Goal: Information Seeking & Learning: Find specific fact

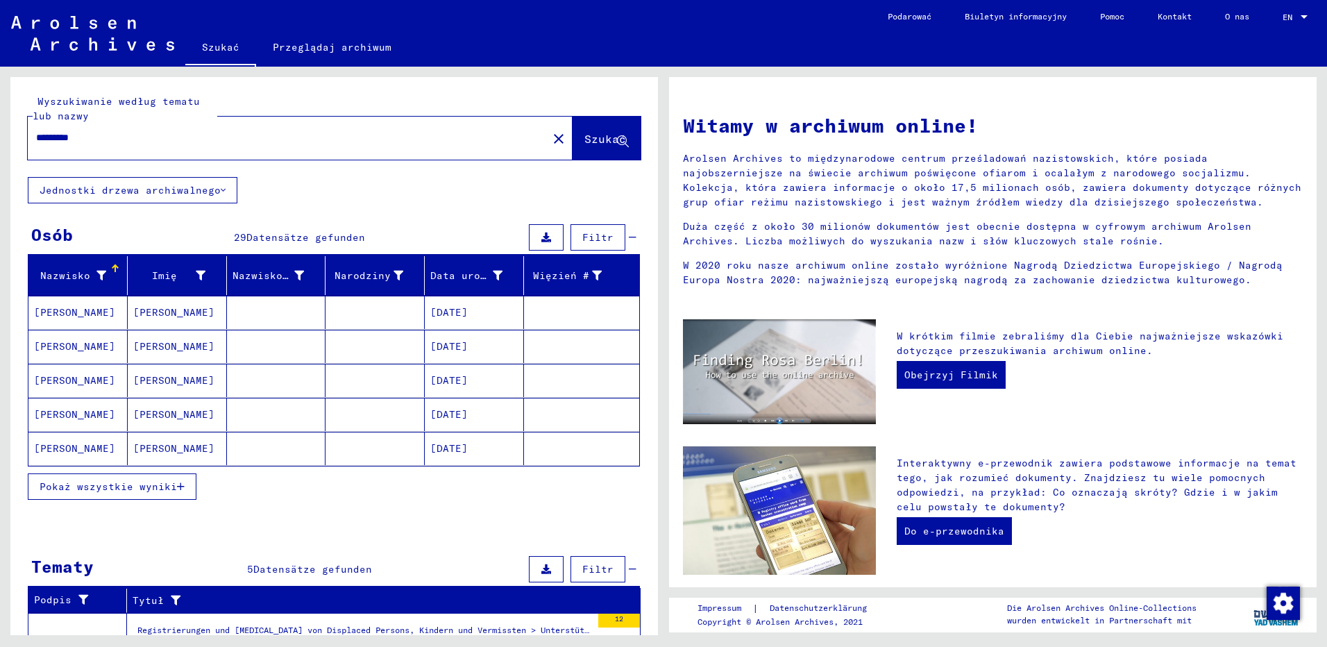
click at [82, 487] on span "Pokaż wszystkie wyniki" at bounding box center [108, 486] width 137 height 12
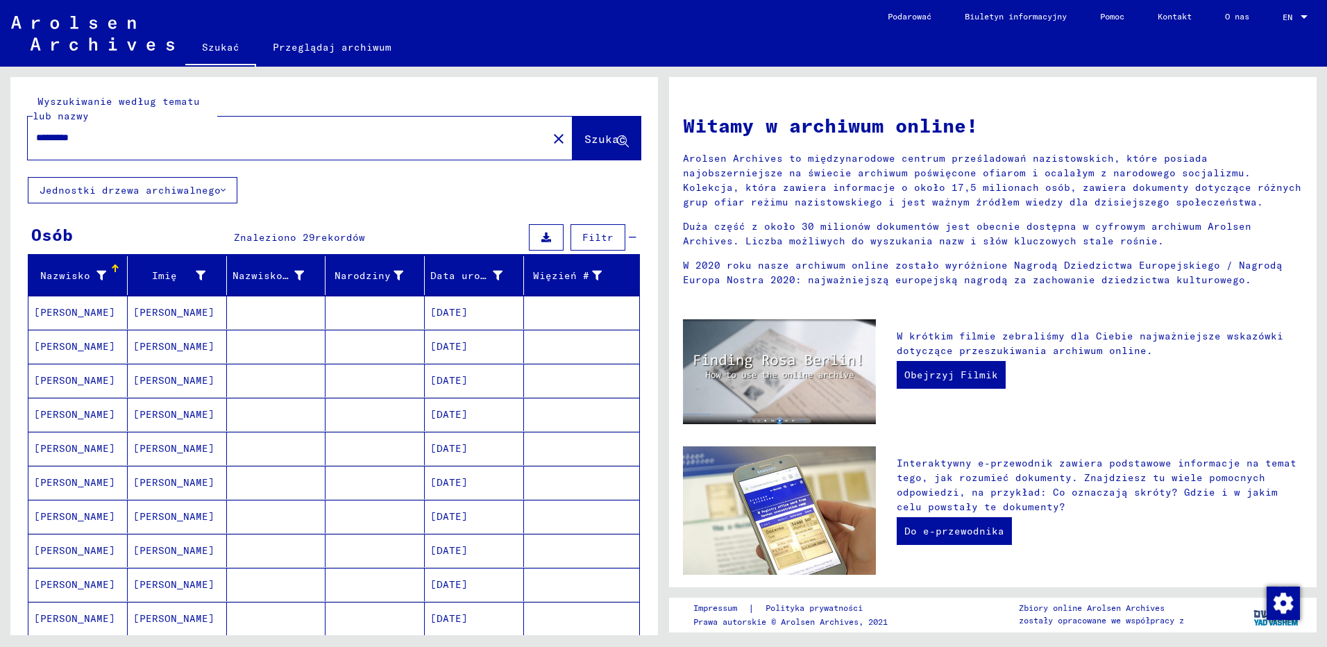
click at [133, 136] on input "*********" at bounding box center [283, 137] width 495 height 15
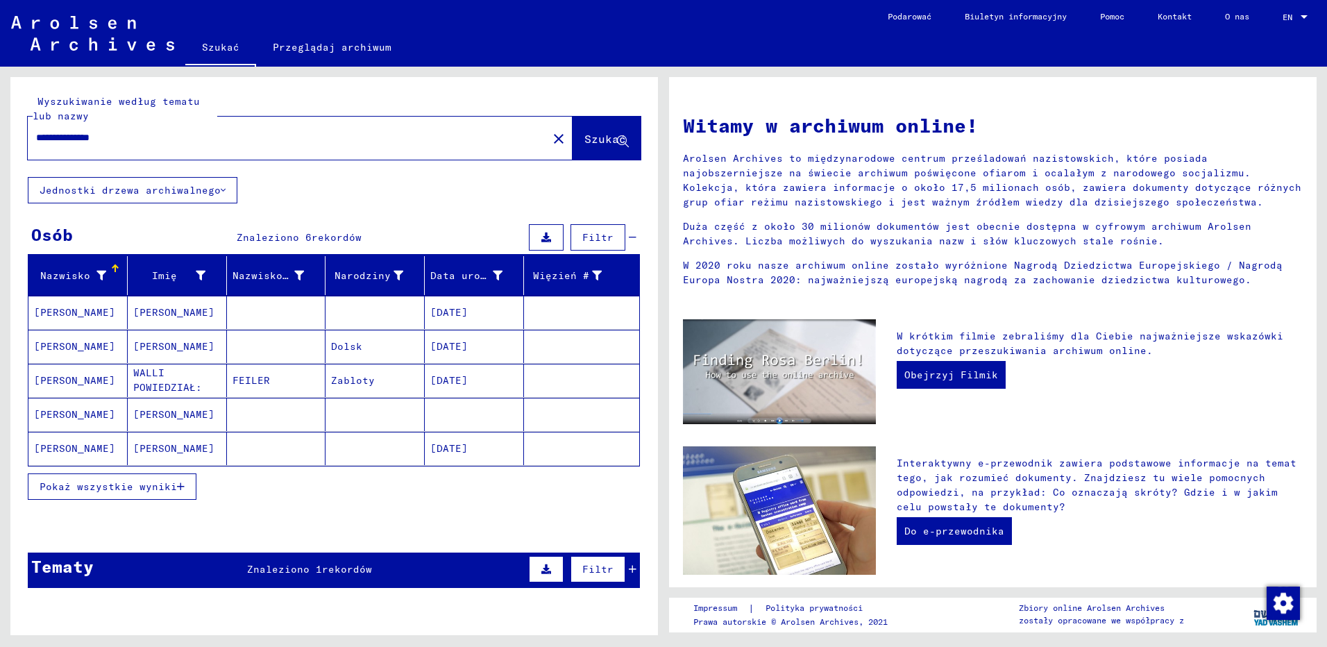
click at [122, 477] on button "Pokaż wszystkie wyniki" at bounding box center [112, 486] width 169 height 26
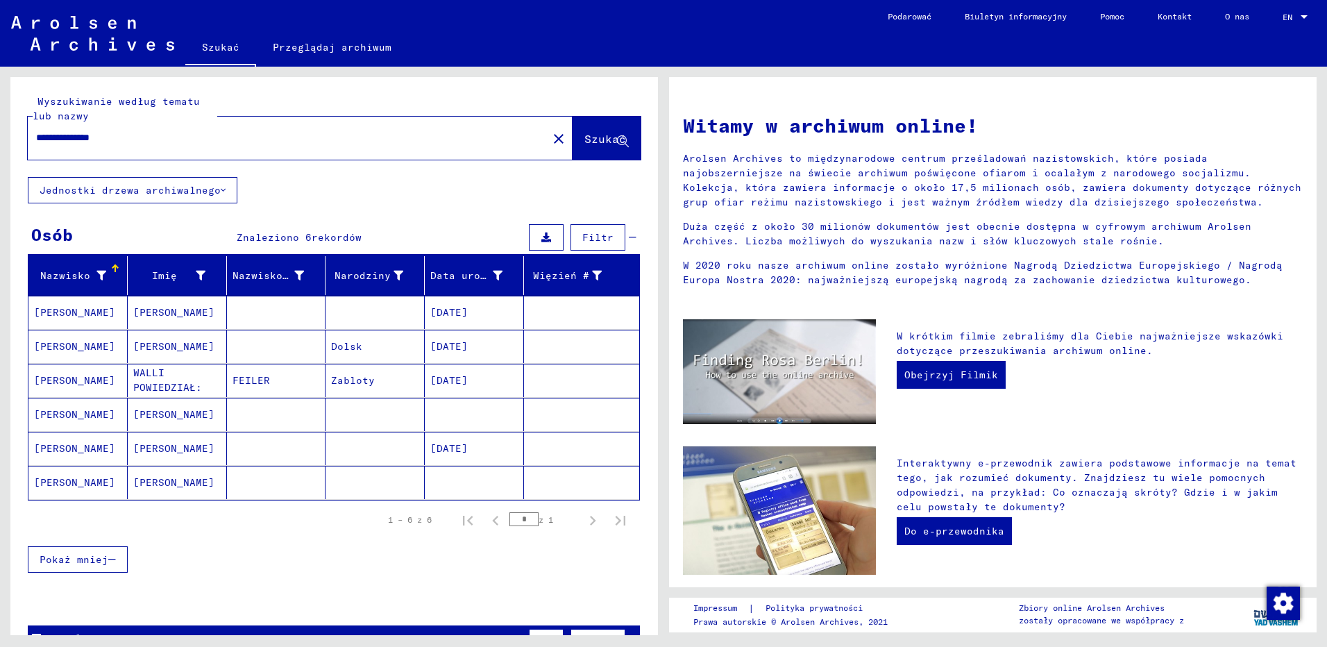
click at [92, 136] on input "**********" at bounding box center [283, 137] width 495 height 15
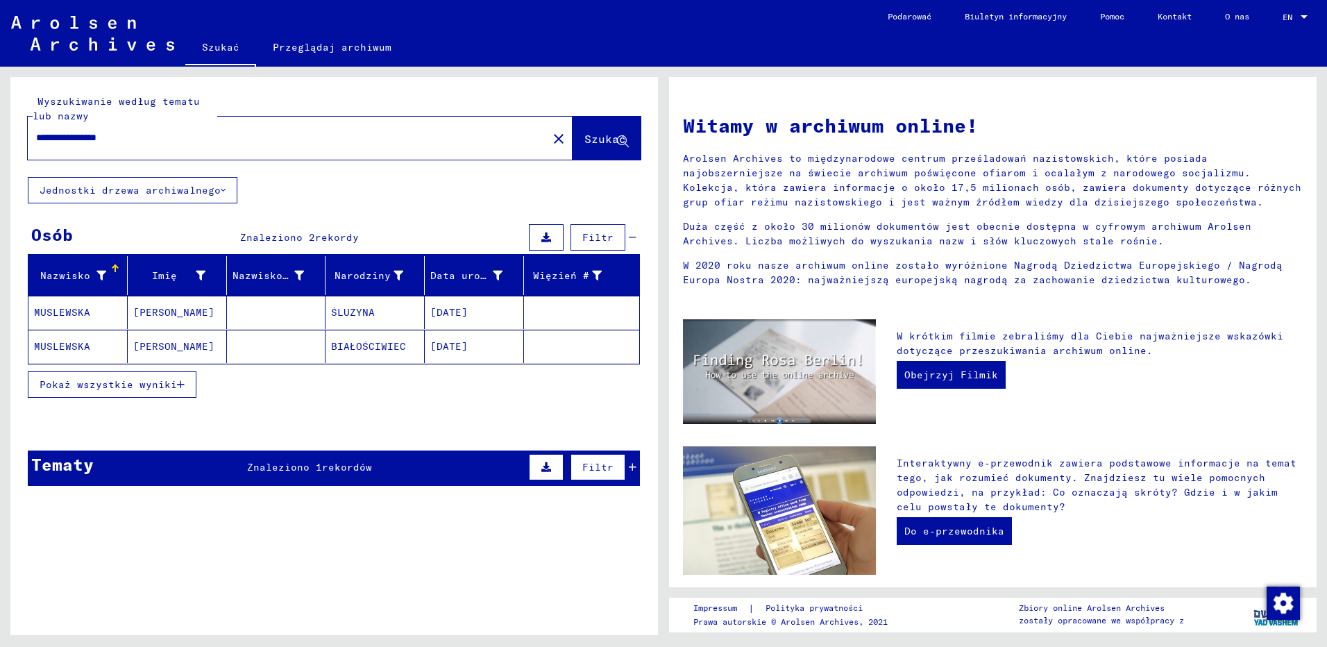
click at [375, 310] on mat-cell "ŚLUZYNA" at bounding box center [375, 312] width 99 height 33
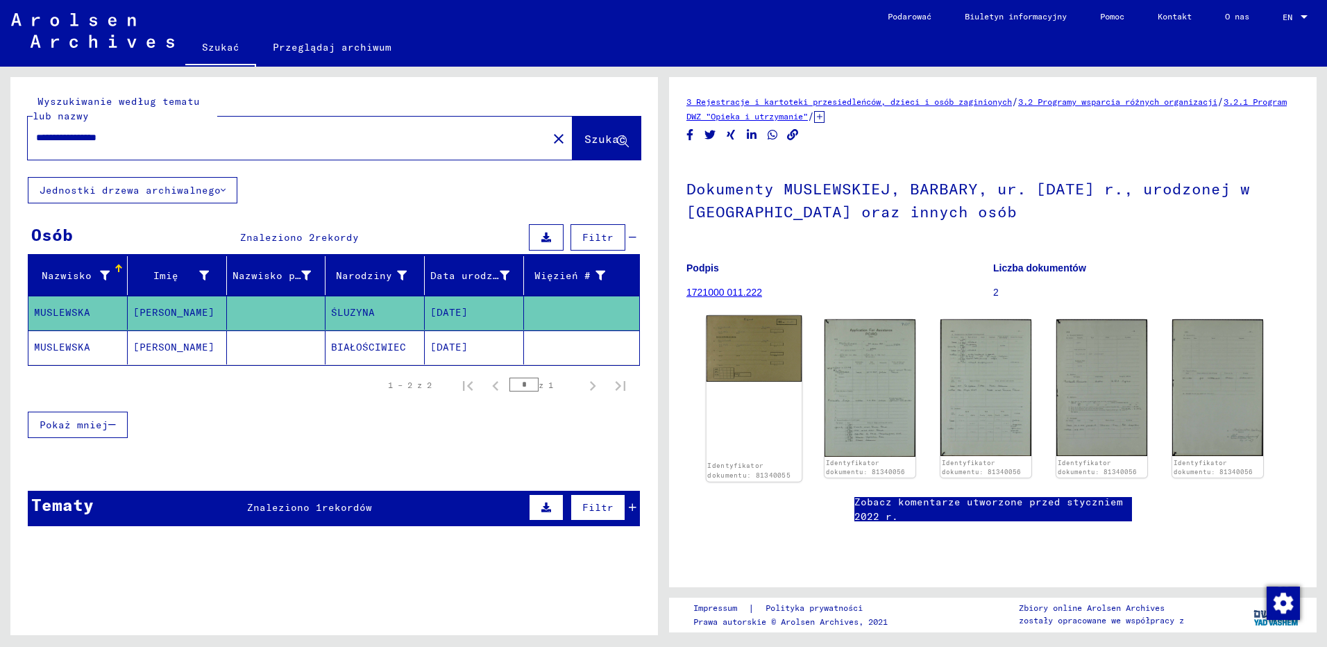
click at [754, 360] on img at bounding box center [755, 349] width 96 height 67
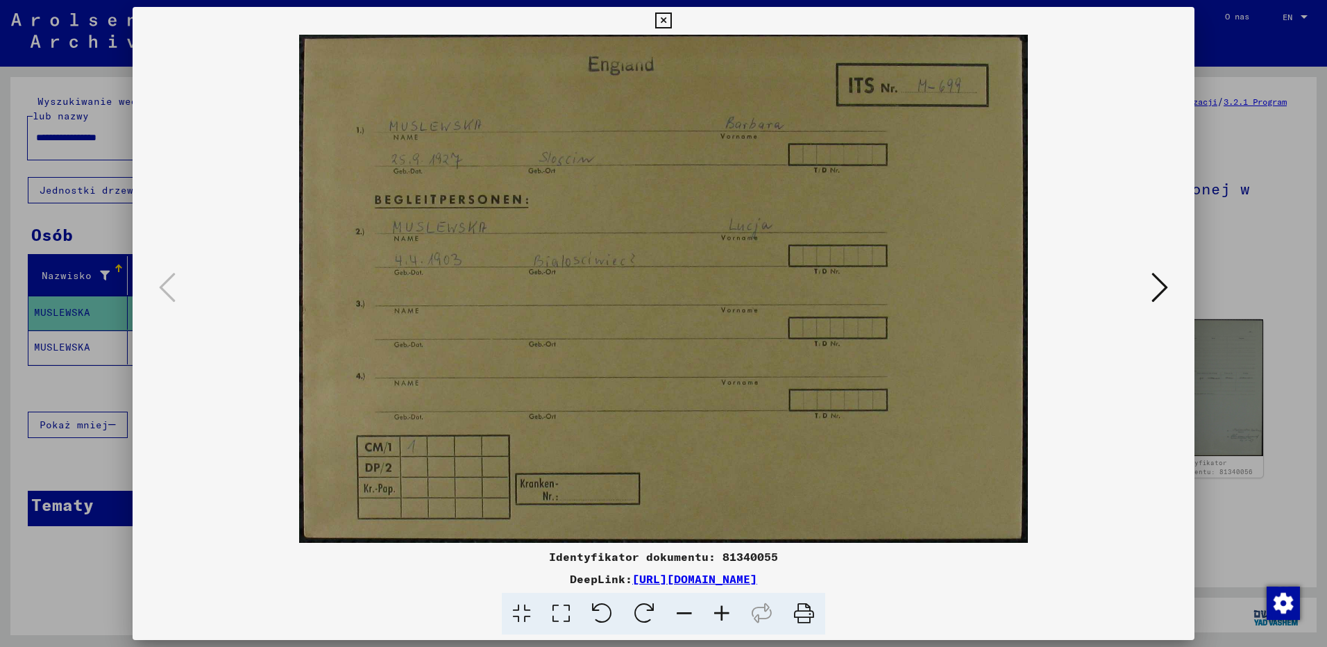
click at [807, 612] on icon at bounding box center [804, 614] width 42 height 42
click at [1164, 276] on icon at bounding box center [1160, 287] width 17 height 33
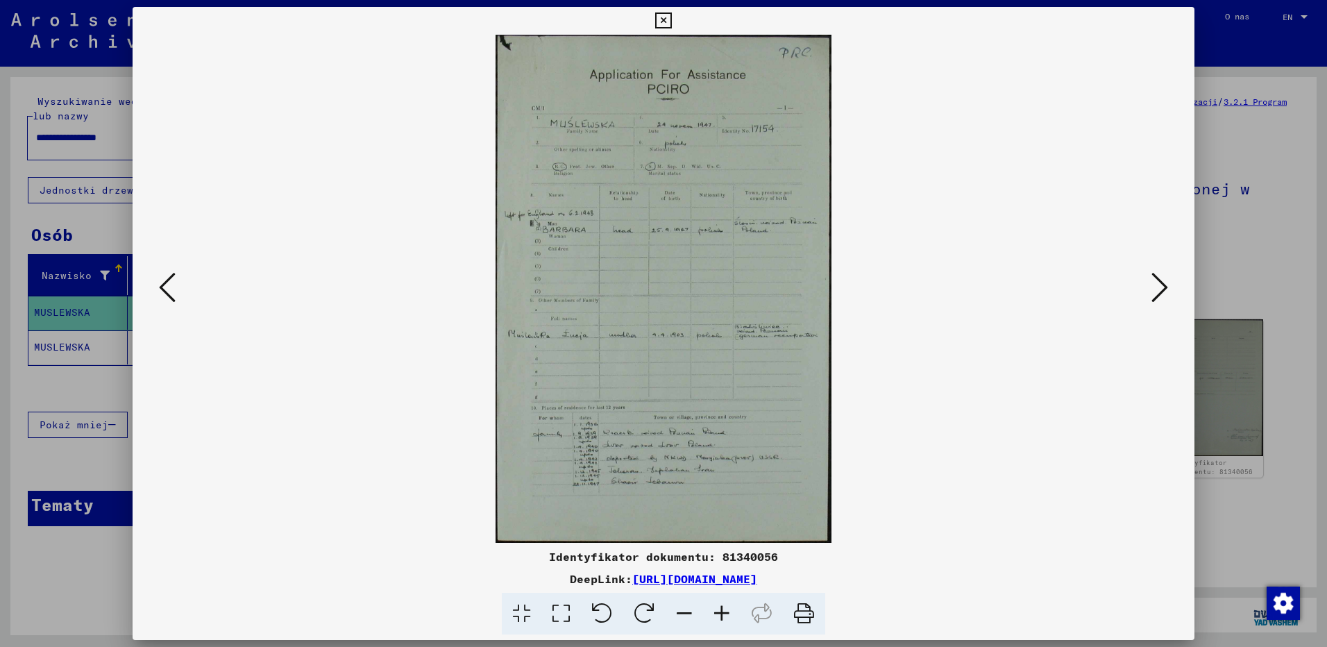
click at [801, 612] on icon at bounding box center [804, 614] width 42 height 42
click at [1152, 285] on icon at bounding box center [1160, 287] width 17 height 33
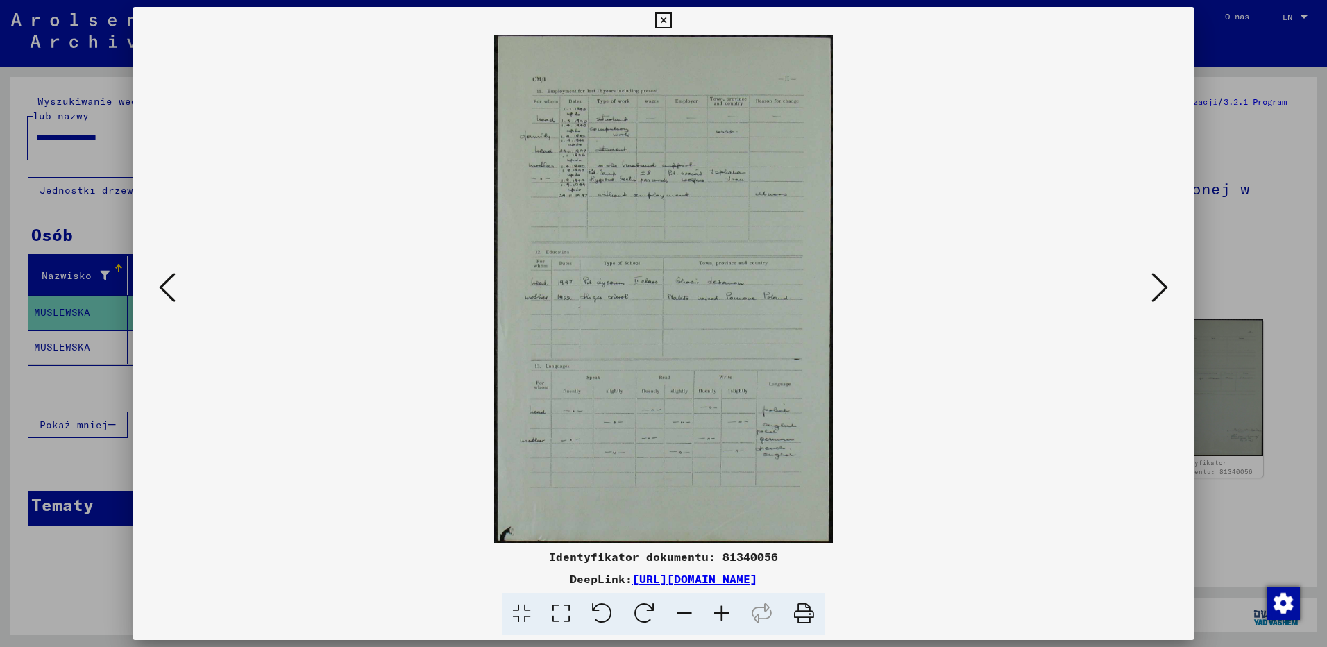
click at [806, 615] on icon at bounding box center [804, 614] width 42 height 42
click at [1157, 289] on icon at bounding box center [1160, 287] width 17 height 33
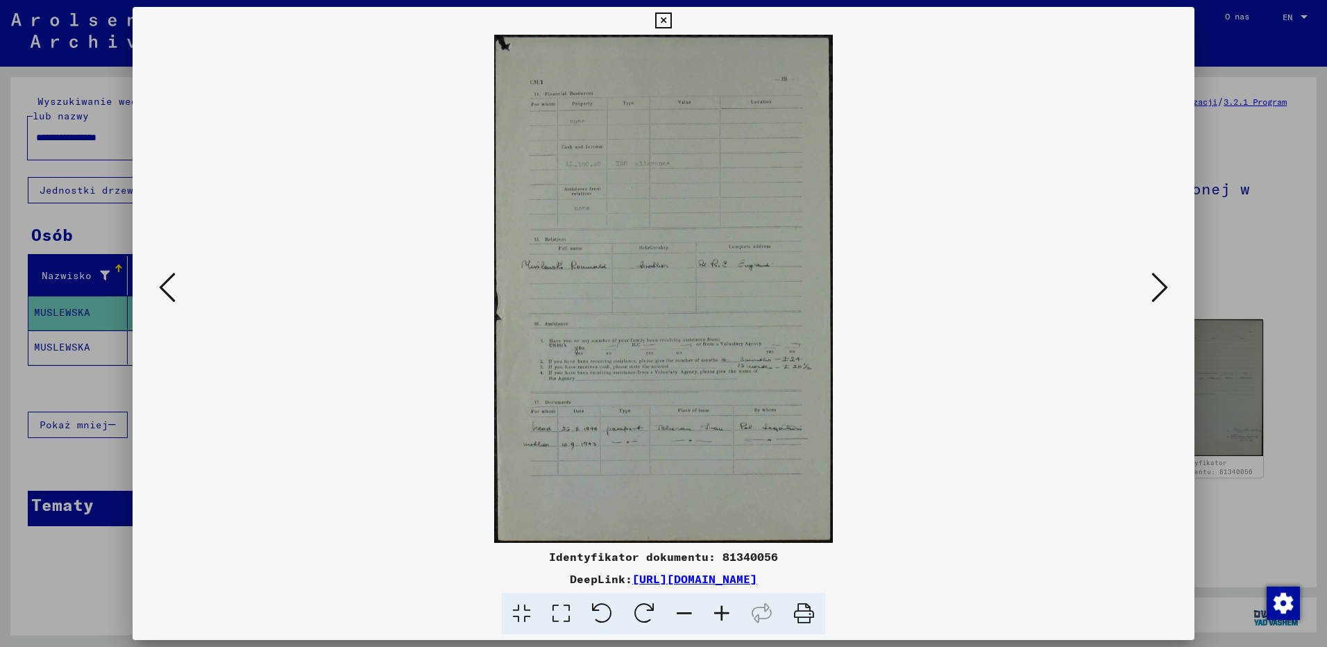
click at [803, 610] on icon at bounding box center [804, 614] width 42 height 42
click at [1154, 287] on icon at bounding box center [1160, 287] width 17 height 33
drag, startPoint x: 803, startPoint y: 617, endPoint x: 89, endPoint y: 565, distance: 716.1
click at [803, 617] on icon at bounding box center [804, 614] width 42 height 42
click at [659, 18] on icon at bounding box center [663, 20] width 16 height 17
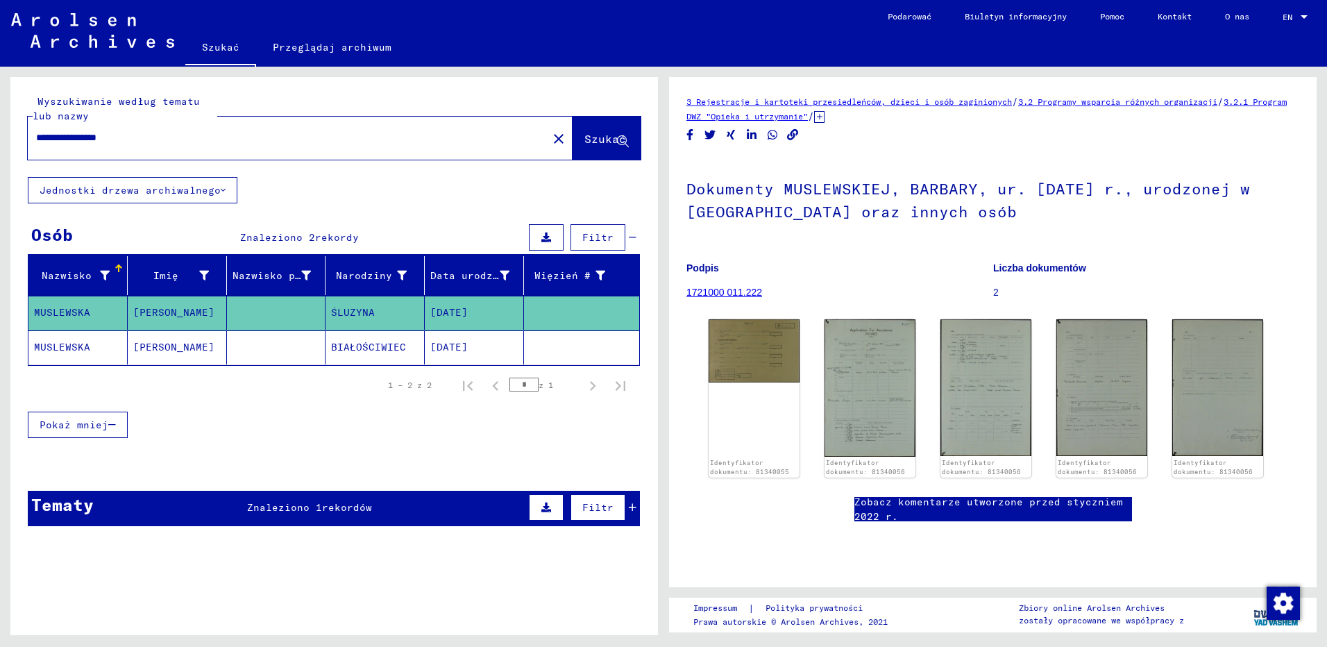
click at [278, 343] on mat-cell at bounding box center [276, 347] width 99 height 34
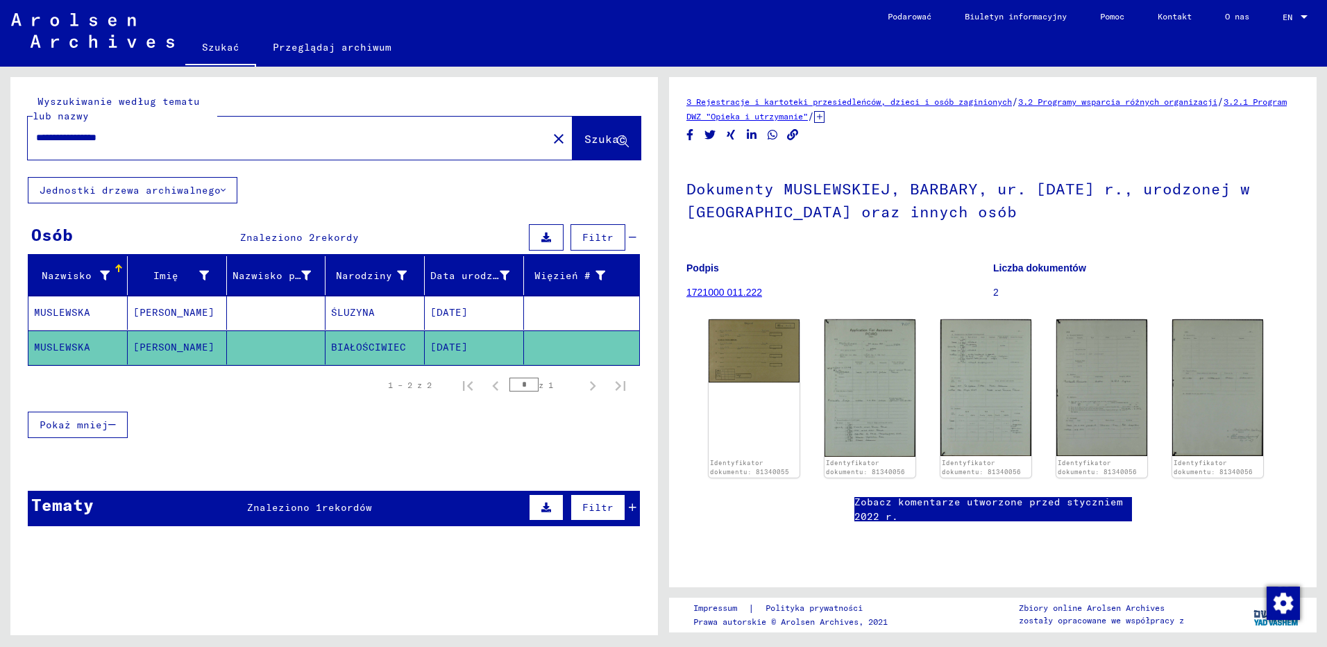
click at [275, 346] on mat-cell at bounding box center [276, 347] width 99 height 34
click at [745, 353] on img at bounding box center [755, 349] width 96 height 67
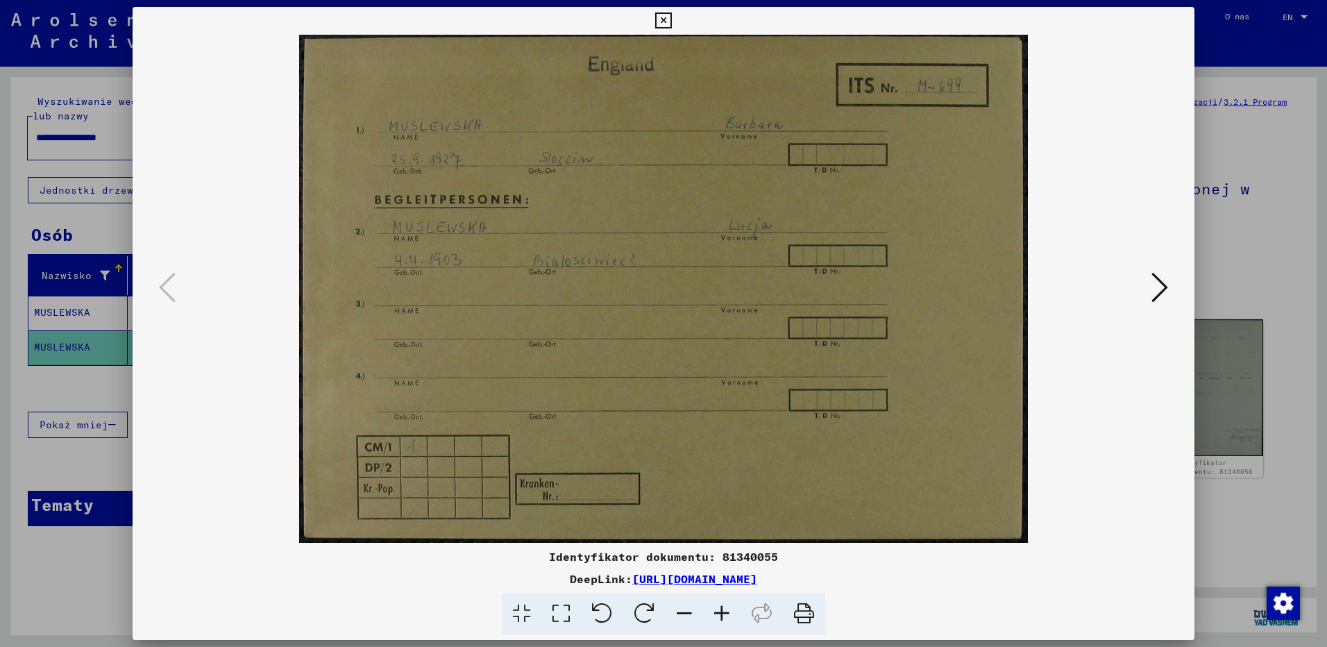
click at [666, 17] on icon at bounding box center [663, 20] width 16 height 17
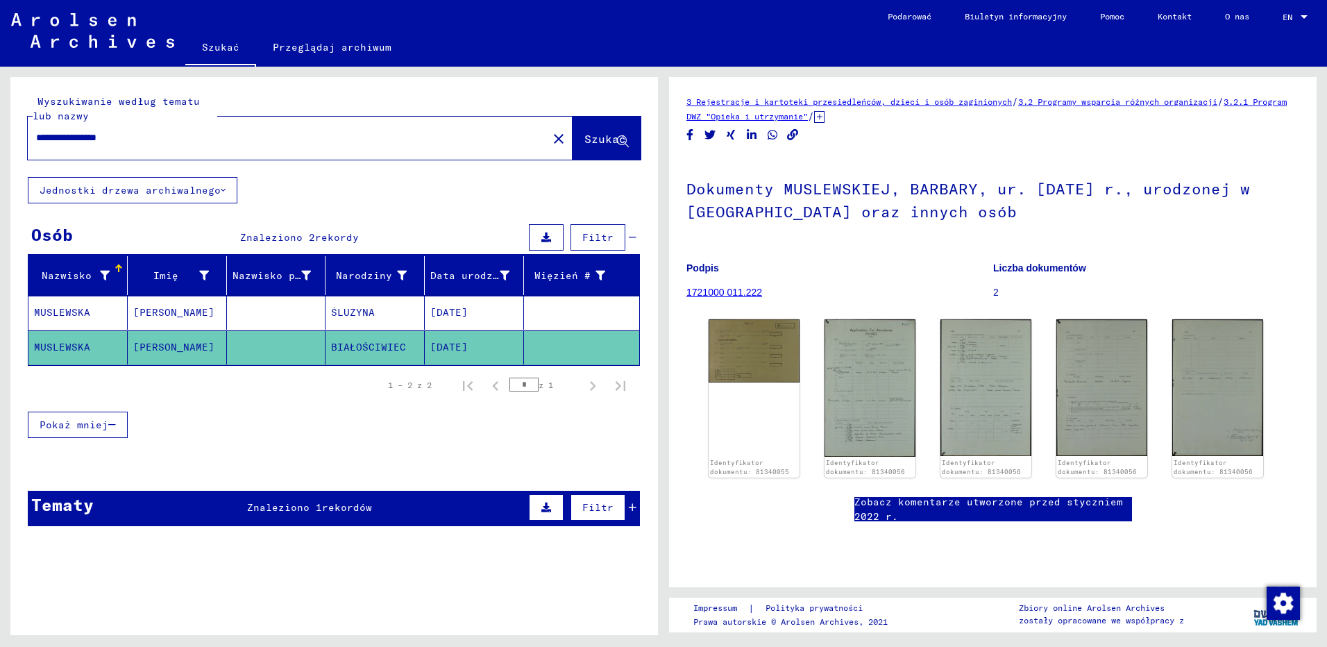
drag, startPoint x: 195, startPoint y: 137, endPoint x: -3, endPoint y: 137, distance: 197.8
click at [0, 137] on html "**********" at bounding box center [663, 323] width 1327 height 647
type input "**********"
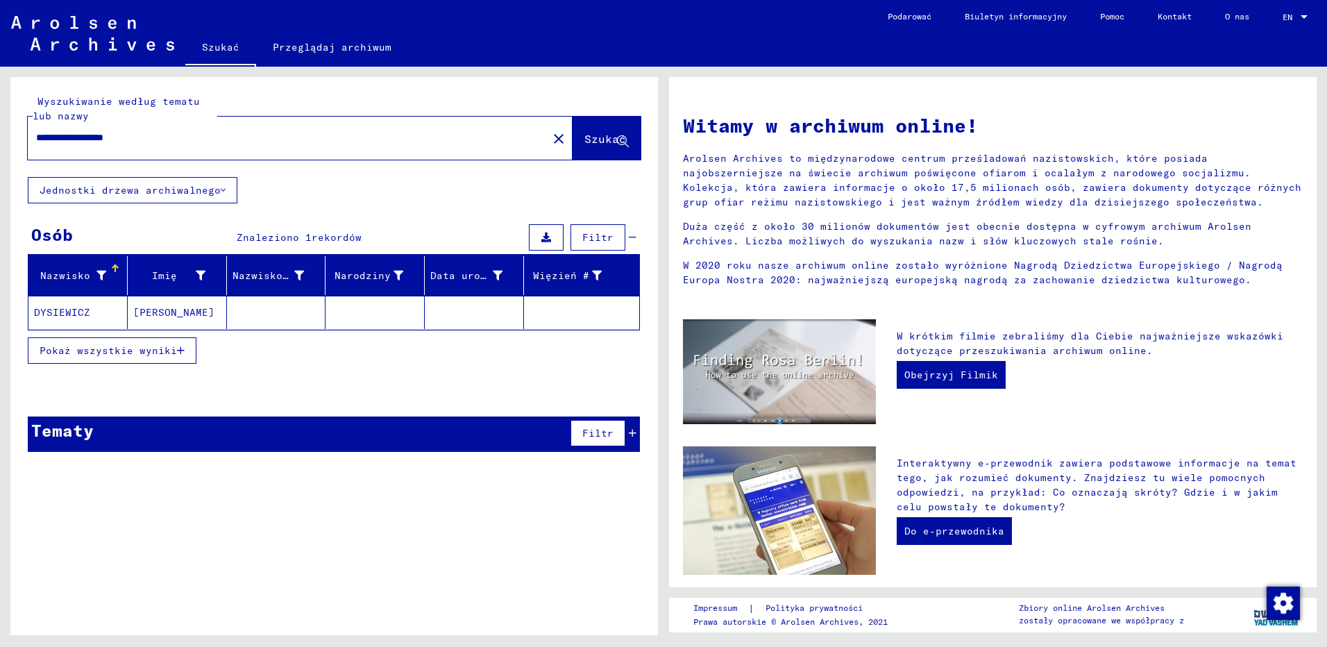
click at [149, 346] on span "Pokaż wszystkie wyniki" at bounding box center [108, 350] width 137 height 12
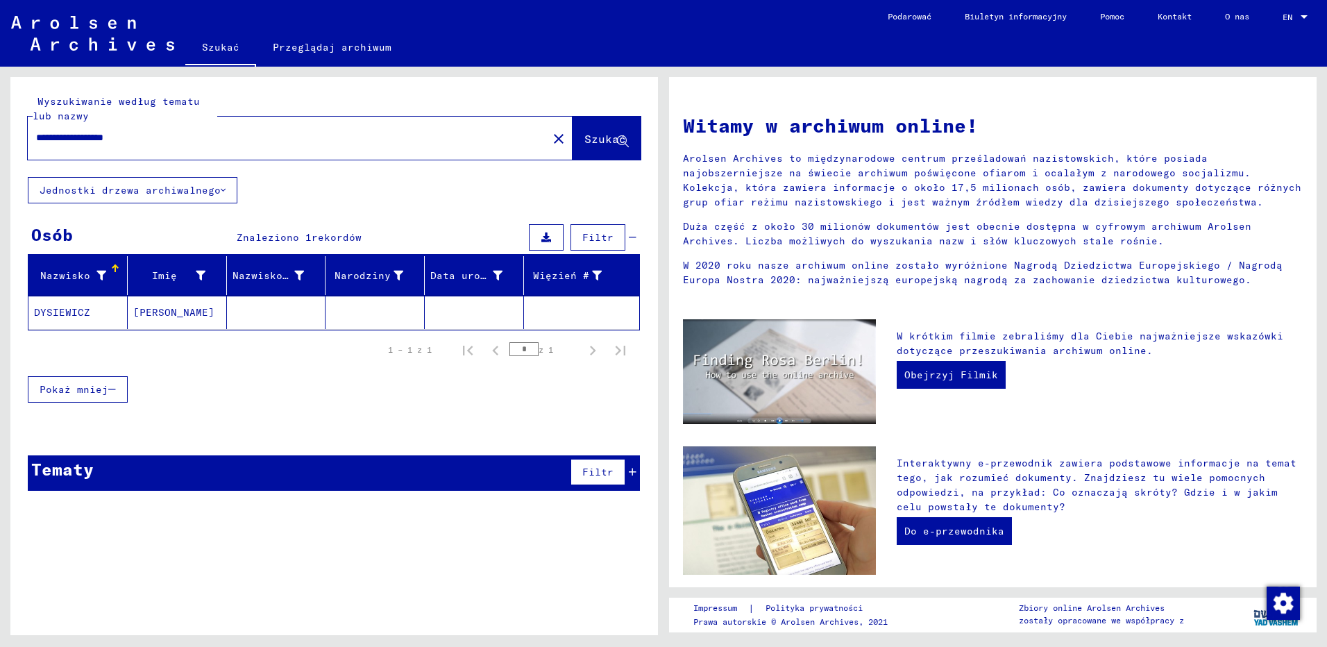
click at [180, 303] on mat-cell "[PERSON_NAME]" at bounding box center [177, 312] width 99 height 33
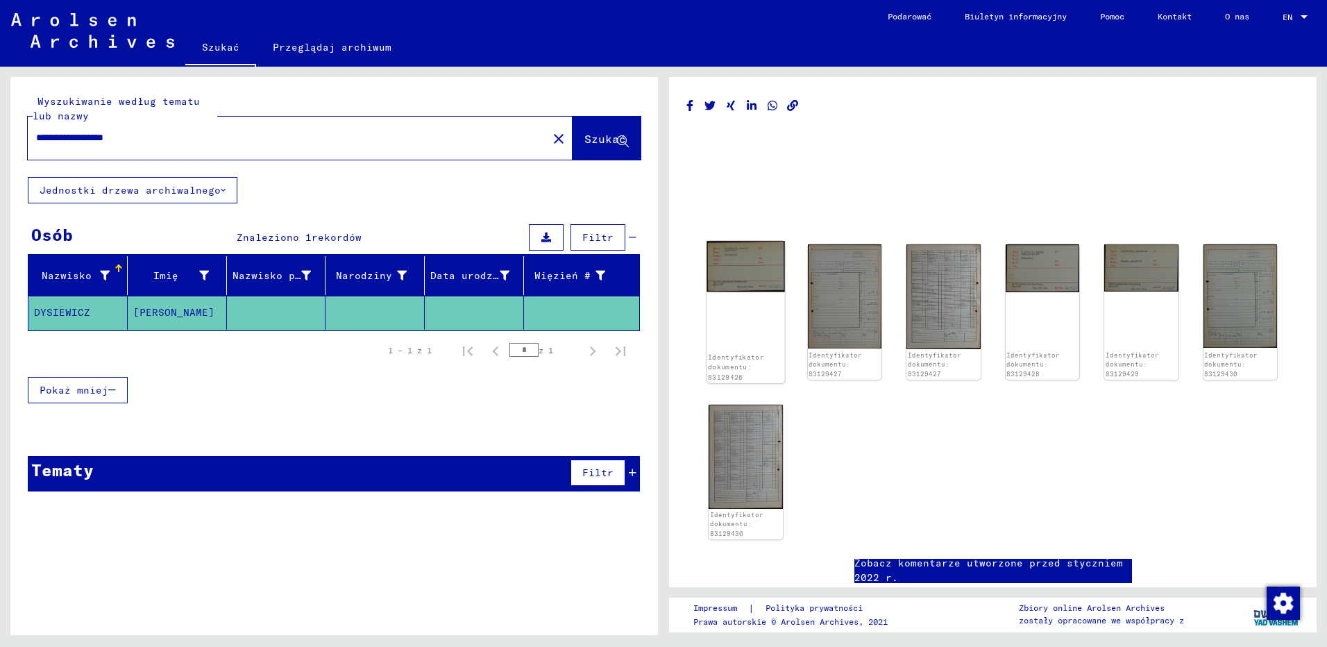
click at [754, 279] on img at bounding box center [746, 266] width 78 height 51
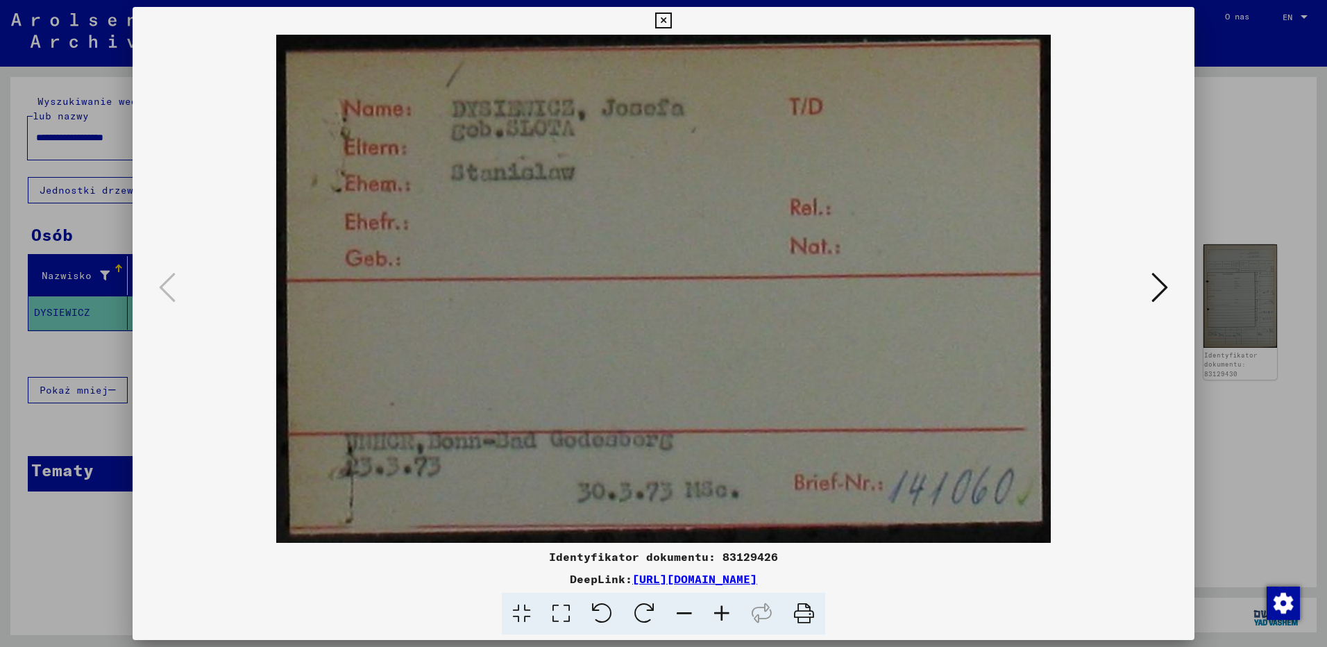
click at [1164, 288] on icon at bounding box center [1160, 287] width 17 height 33
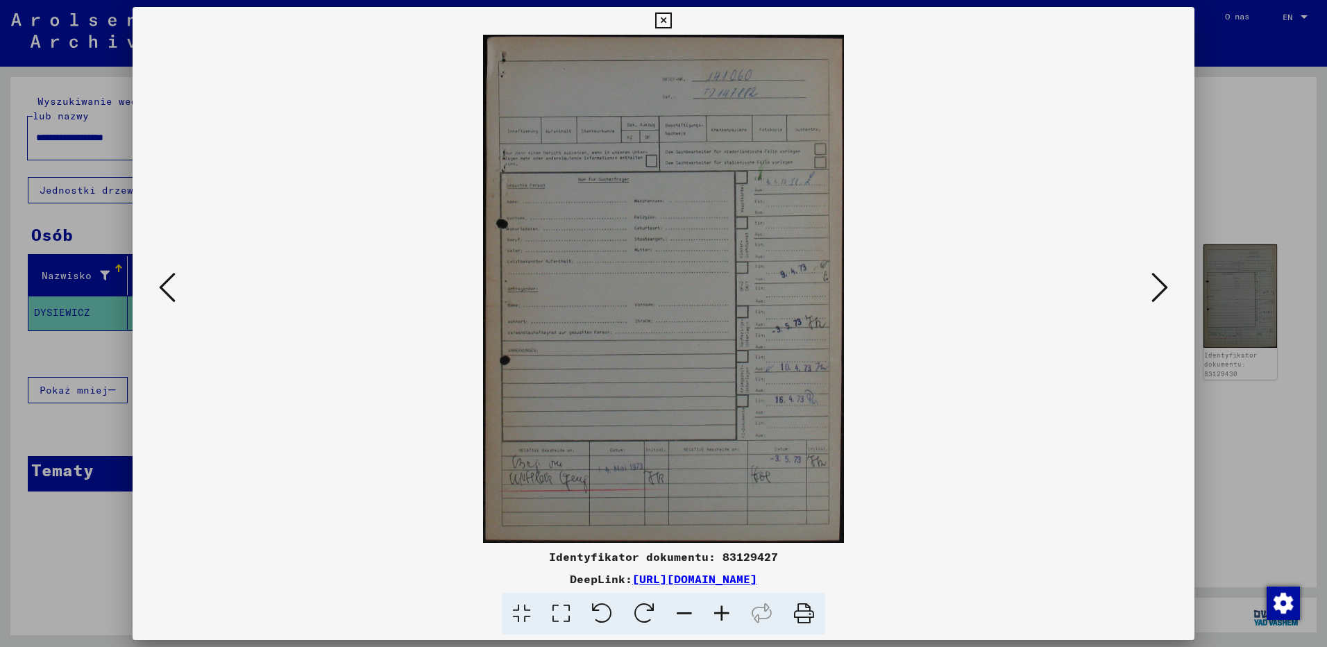
click at [1164, 288] on icon at bounding box center [1160, 287] width 17 height 33
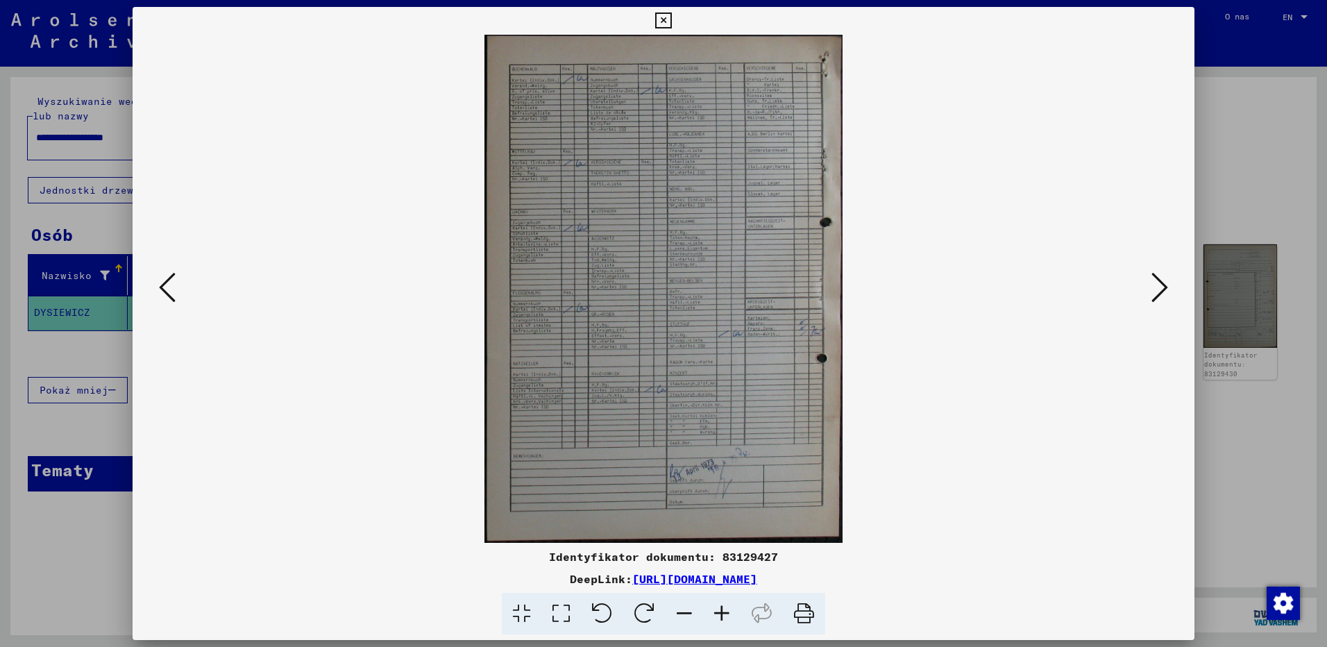
click at [1164, 288] on icon at bounding box center [1160, 287] width 17 height 33
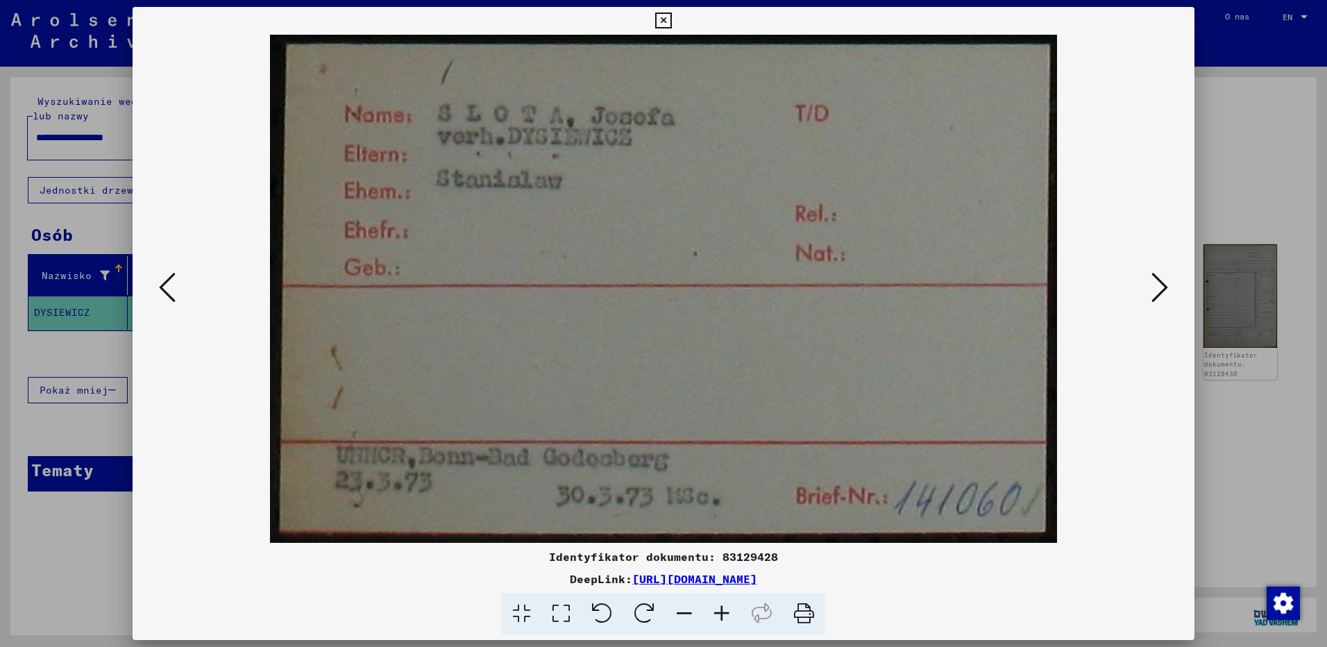
click at [1164, 288] on icon at bounding box center [1160, 287] width 17 height 33
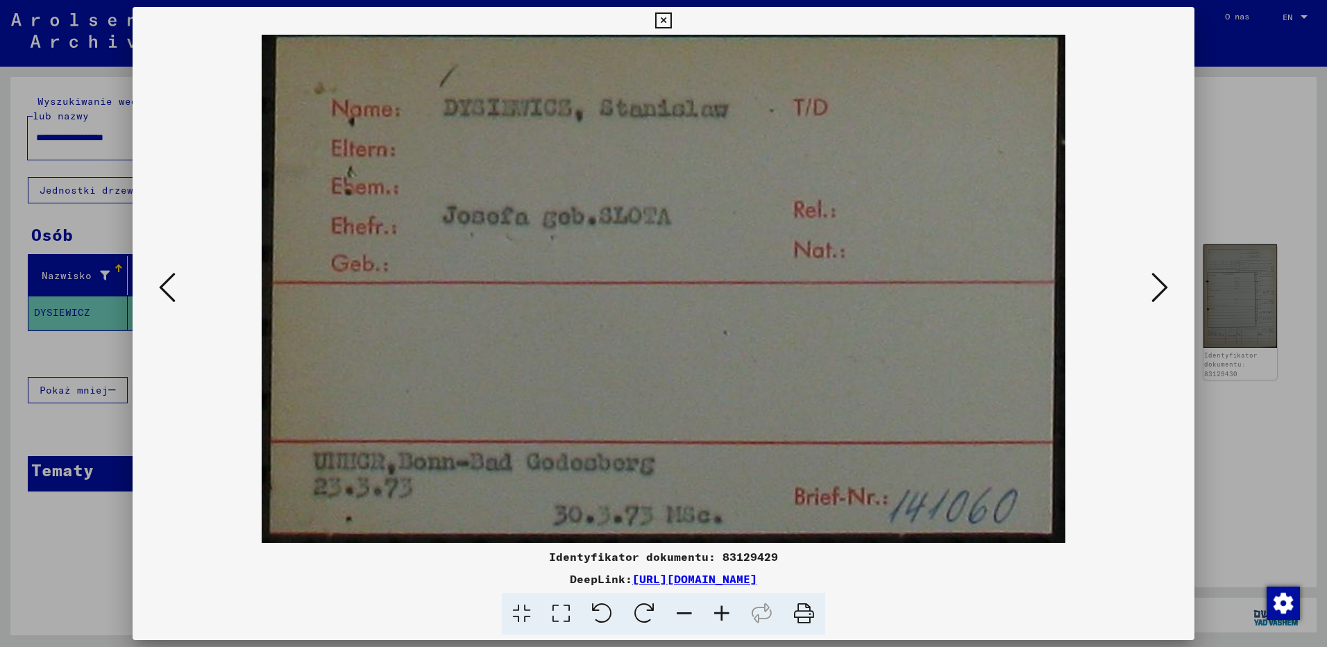
click at [1164, 288] on icon at bounding box center [1160, 287] width 17 height 33
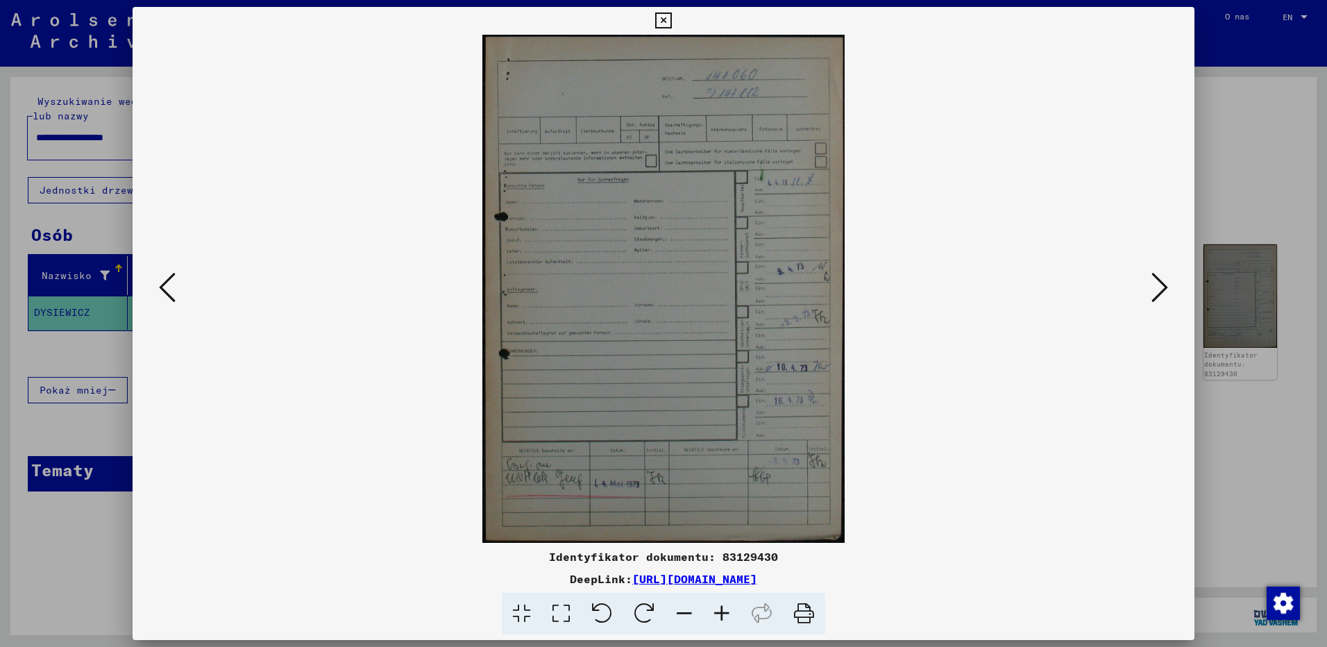
click at [1164, 288] on icon at bounding box center [1160, 287] width 17 height 33
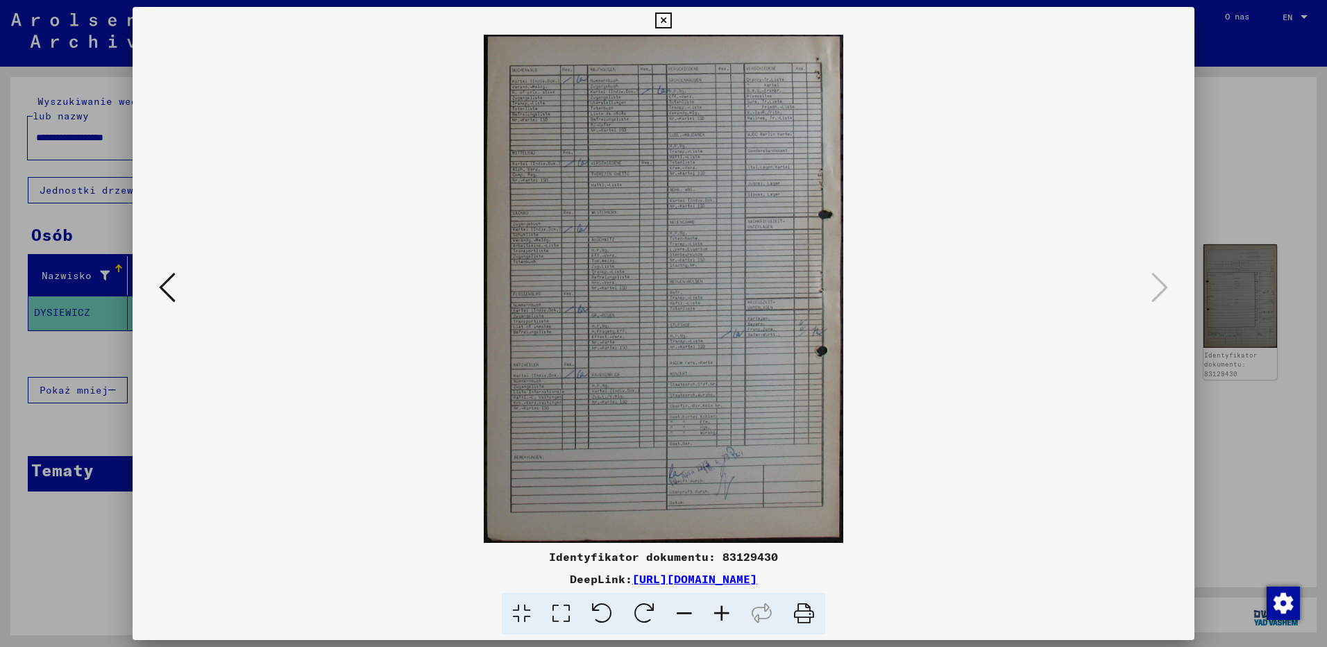
click at [664, 18] on icon at bounding box center [663, 20] width 16 height 17
